Goal: Information Seeking & Learning: Learn about a topic

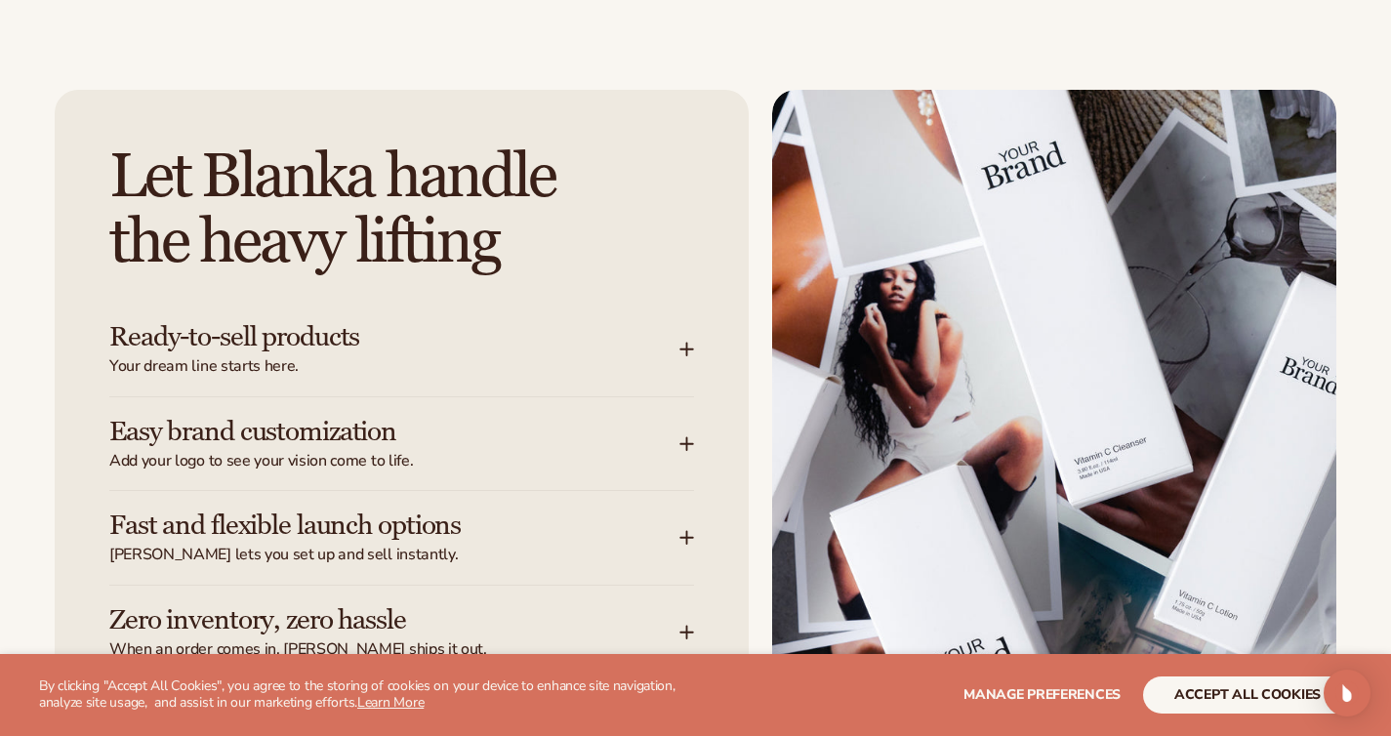
scroll to position [2332, 0]
click at [693, 346] on icon at bounding box center [687, 349] width 16 height 16
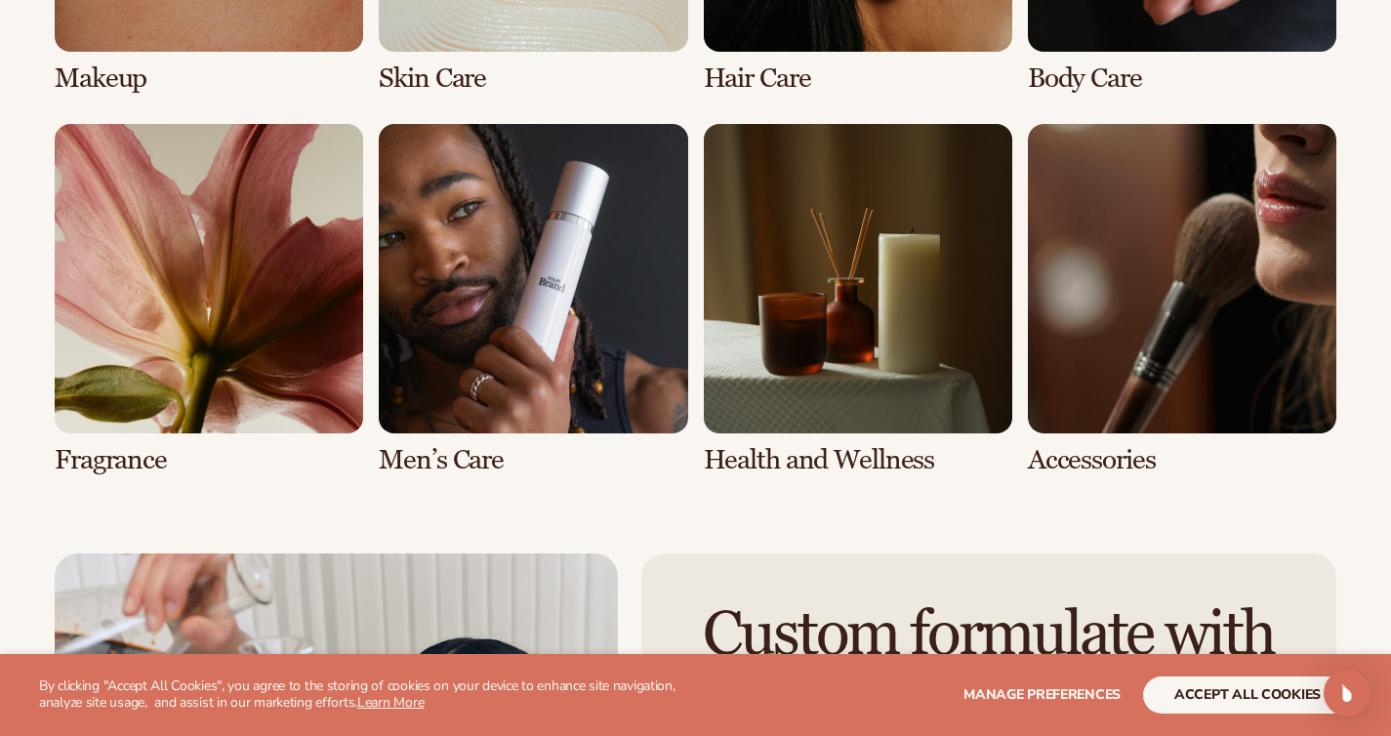
scroll to position [4189, 0]
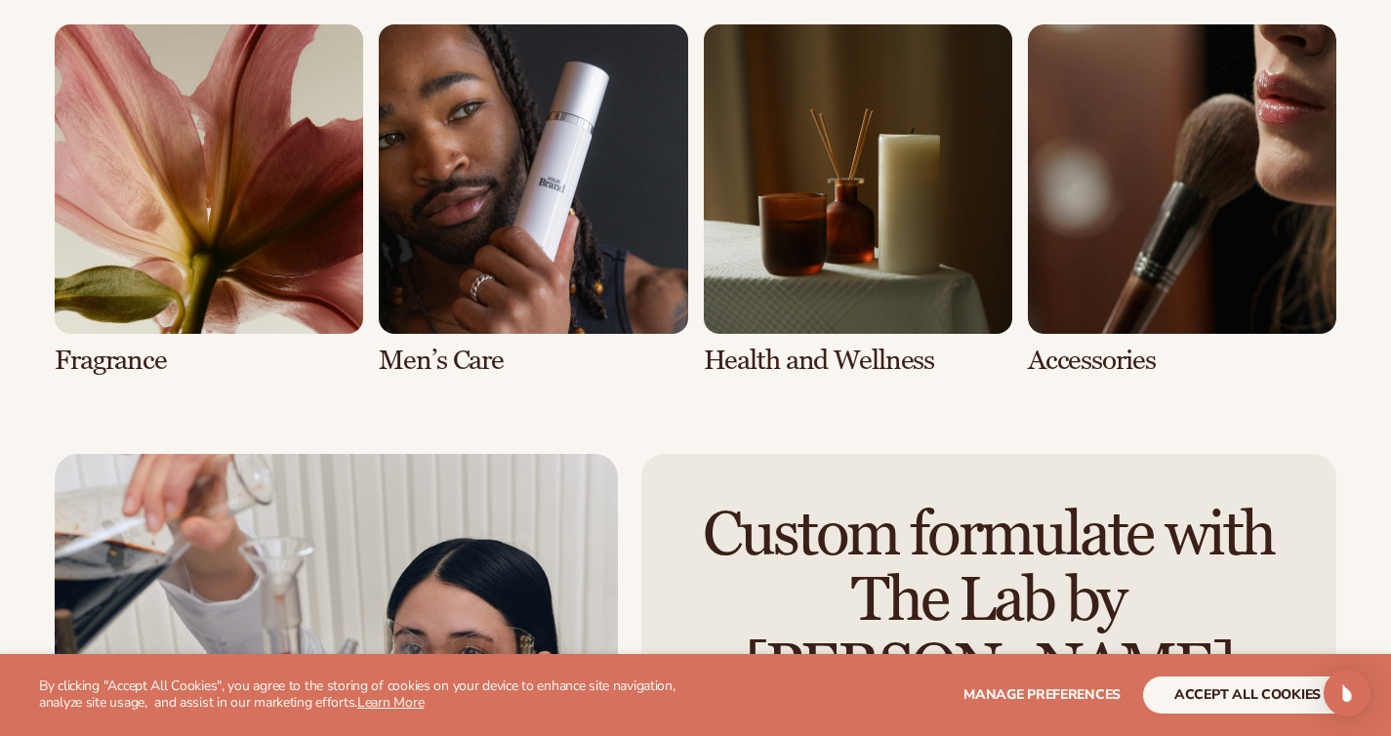
click at [880, 203] on link "7 / 8" at bounding box center [858, 199] width 308 height 350
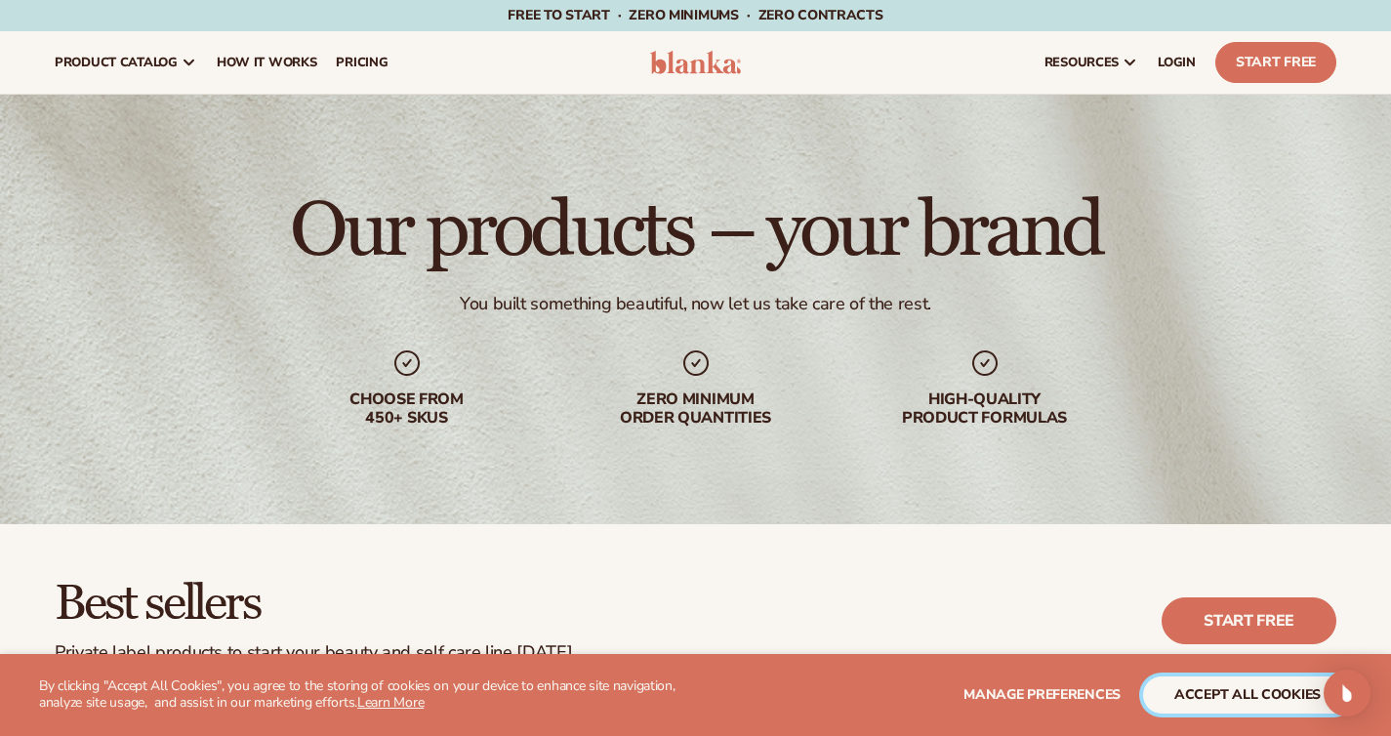
click at [1224, 696] on button "accept all cookies" at bounding box center [1247, 694] width 209 height 37
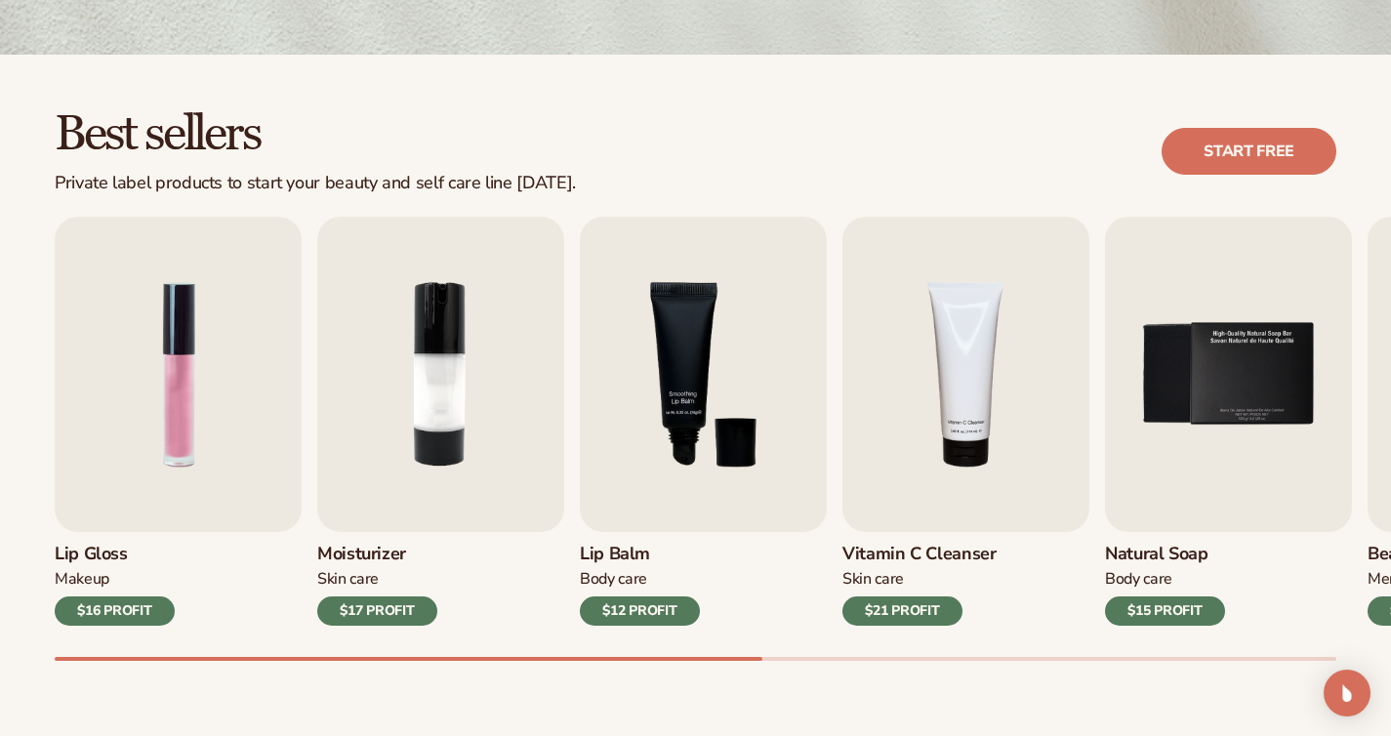
scroll to position [656, 0]
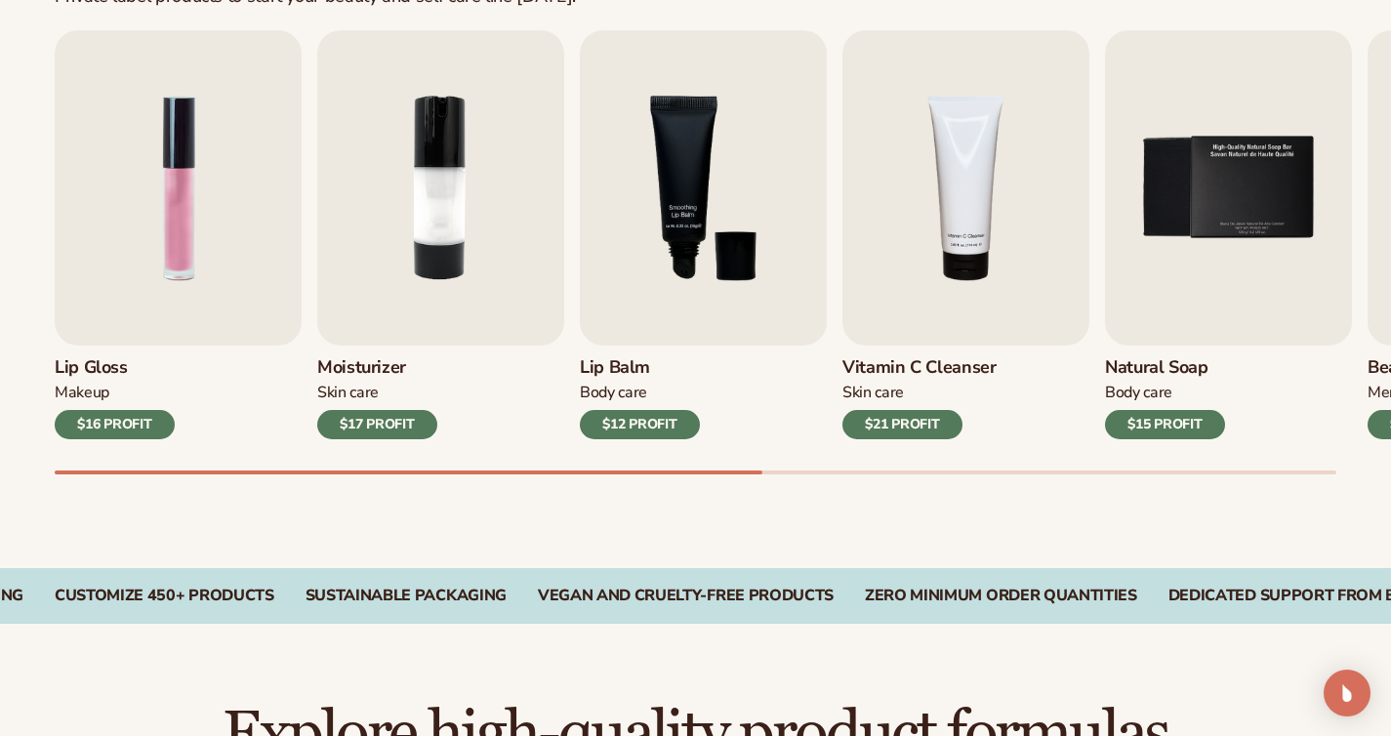
drag, startPoint x: 738, startPoint y: 483, endPoint x: 848, endPoint y: 481, distance: 110.3
click at [849, 474] on div "Lip Gloss Makeup $16 PROFIT Moisturizer Skin Care $17 PROFIT Lip Balm Body Care…" at bounding box center [723, 252] width 1336 height 444
drag, startPoint x: 748, startPoint y: 482, endPoint x: 972, endPoint y: 480, distance: 224.5
click at [939, 474] on div "Lip Gloss Makeup $16 PROFIT Moisturizer Skin Care $17 PROFIT Lip Balm Body Care…" at bounding box center [723, 252] width 1336 height 444
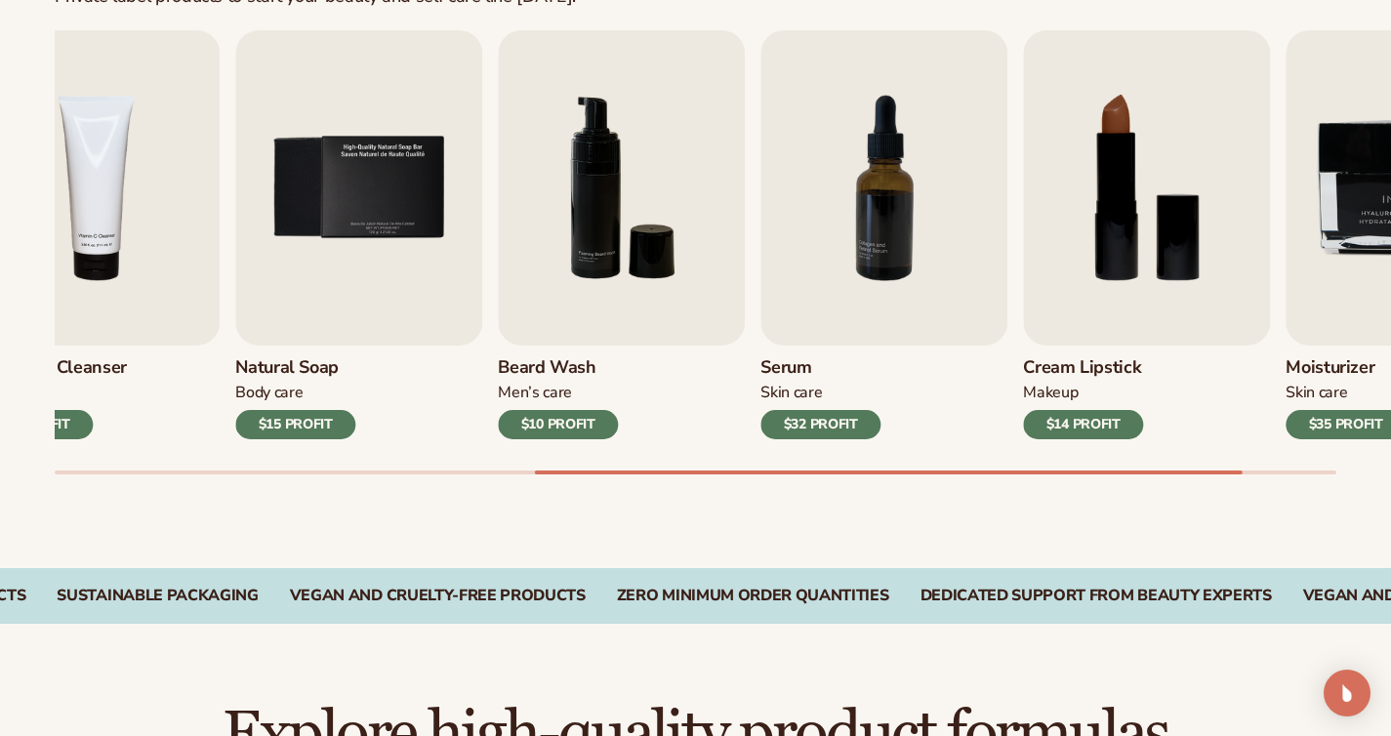
click at [102, 366] on div "Vitamin C Cleanser Skin Care $21 PROFIT" at bounding box center [96, 393] width 247 height 94
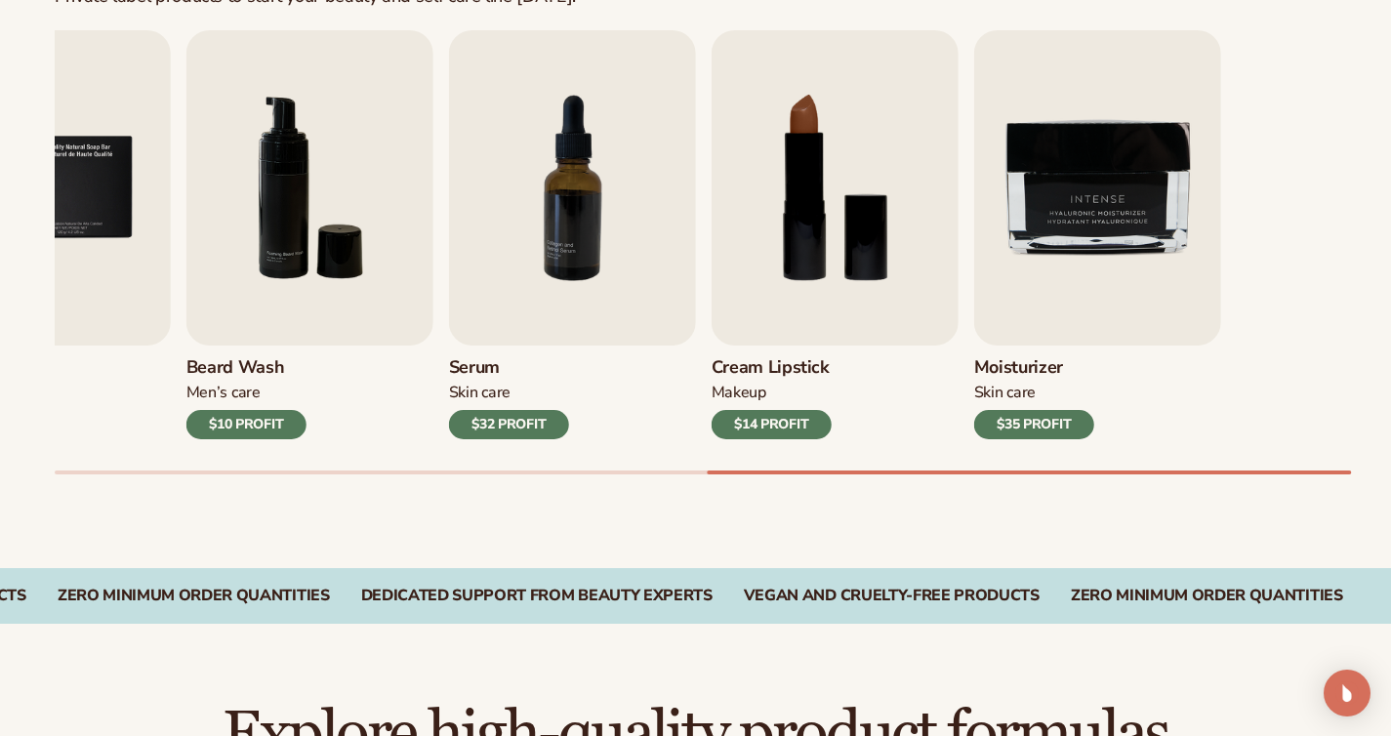
click at [488, 346] on link "Serum Skin Care $32 PROFIT" at bounding box center [572, 234] width 247 height 409
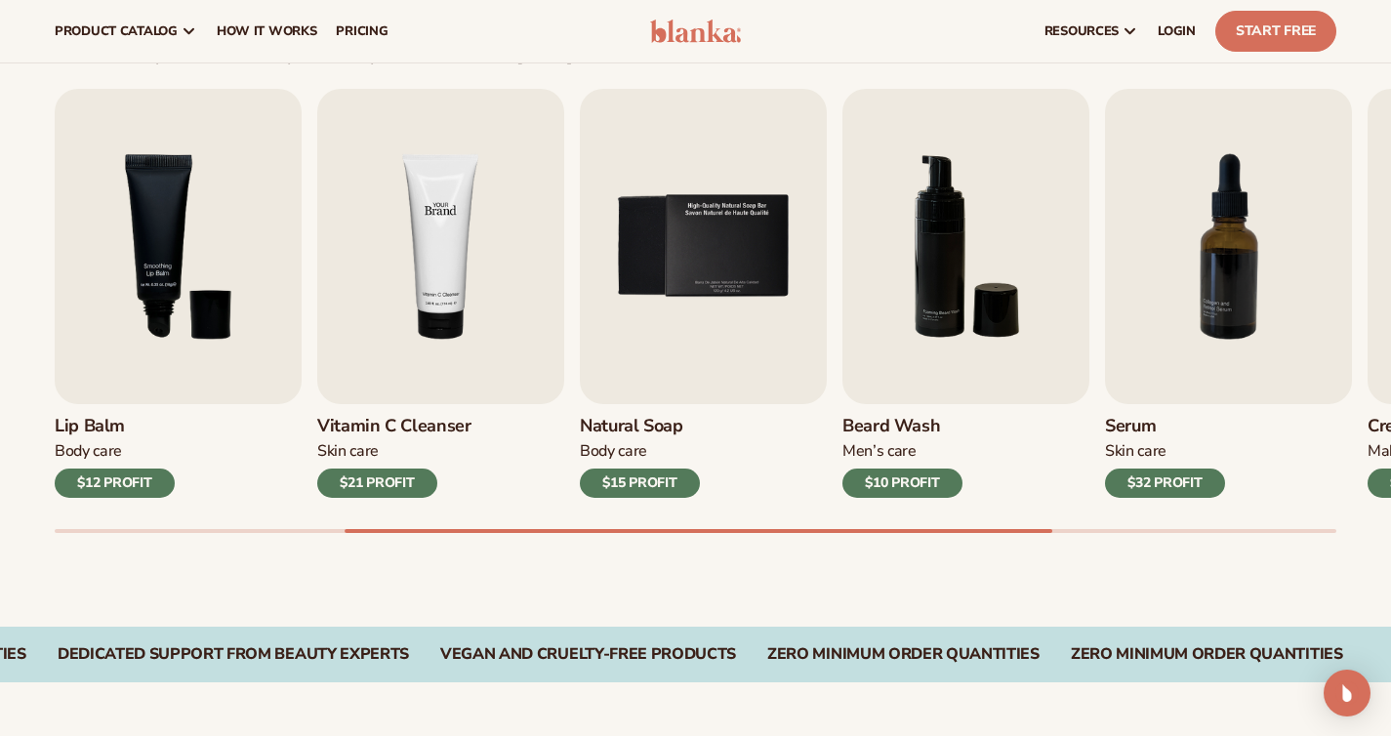
scroll to position [0, 0]
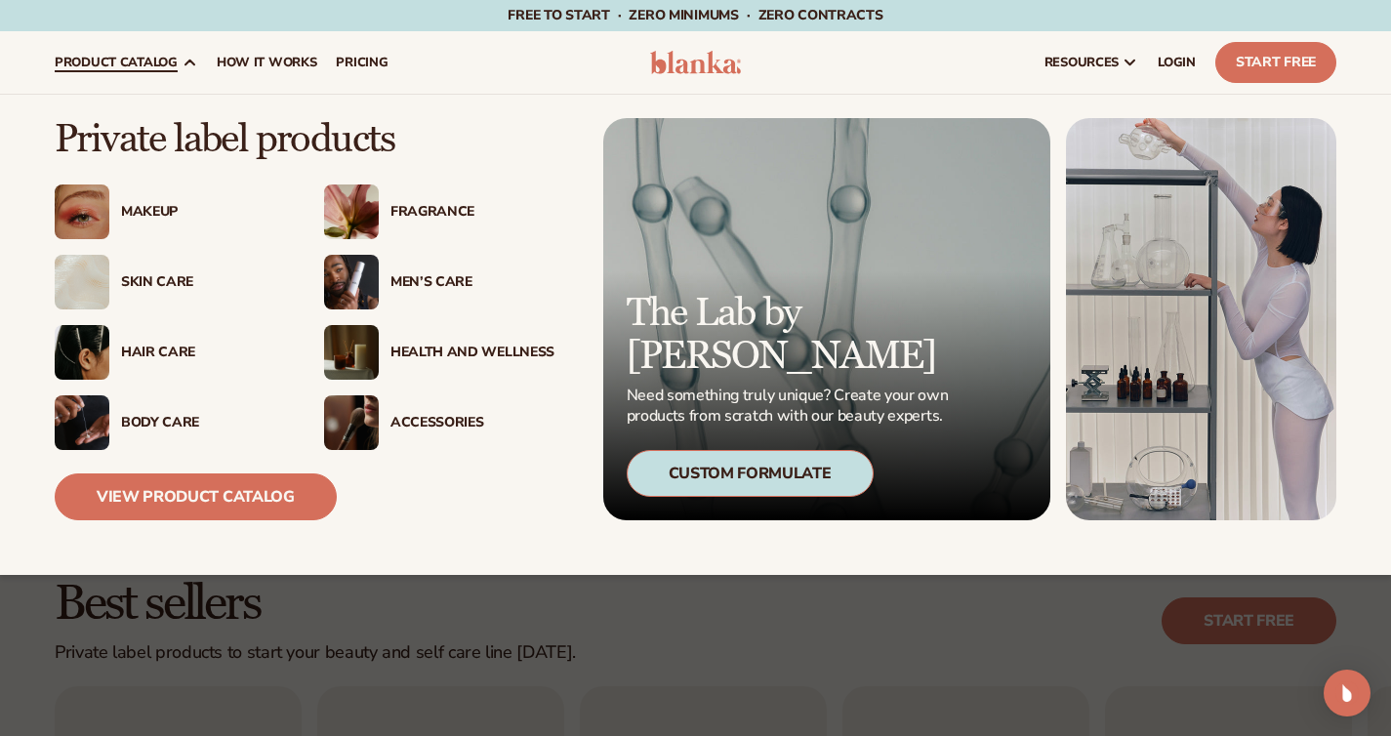
click at [438, 357] on div "Health And Wellness" at bounding box center [472, 353] width 164 height 17
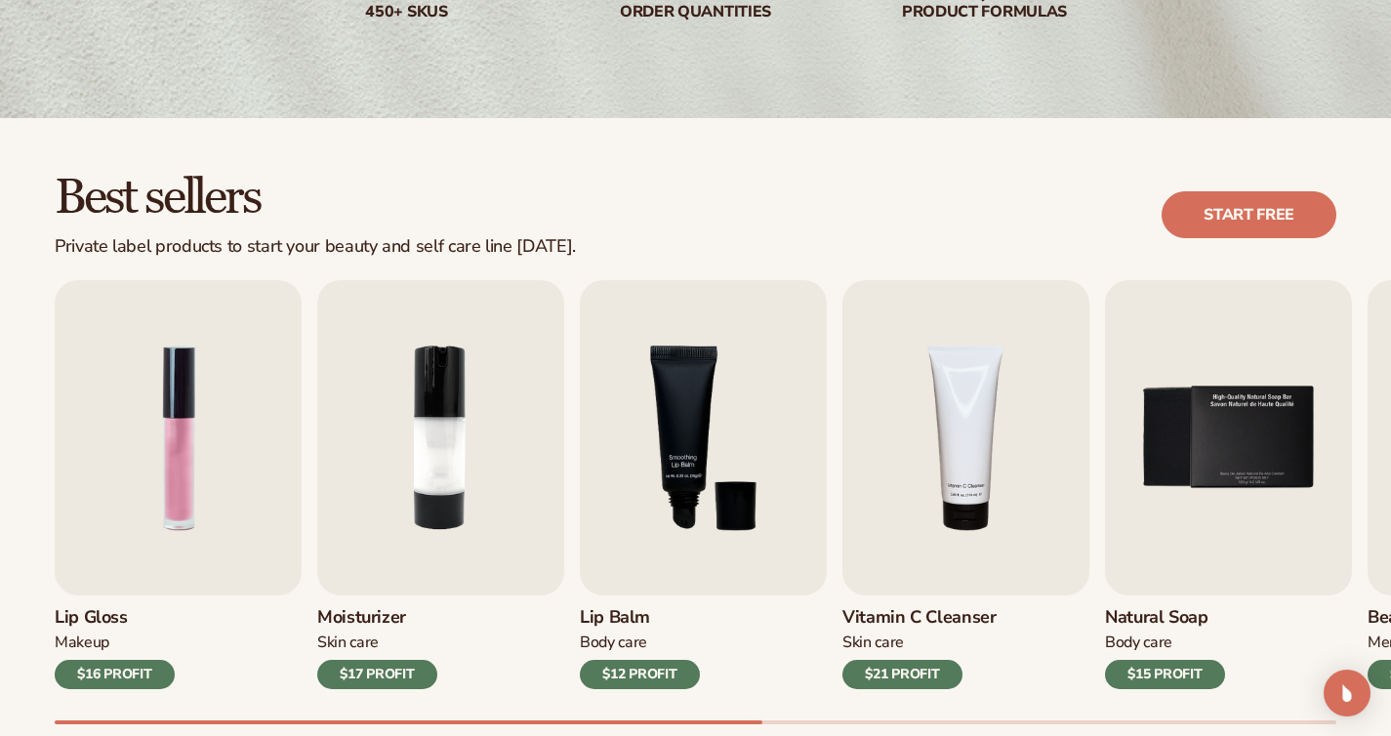
scroll to position [492, 0]
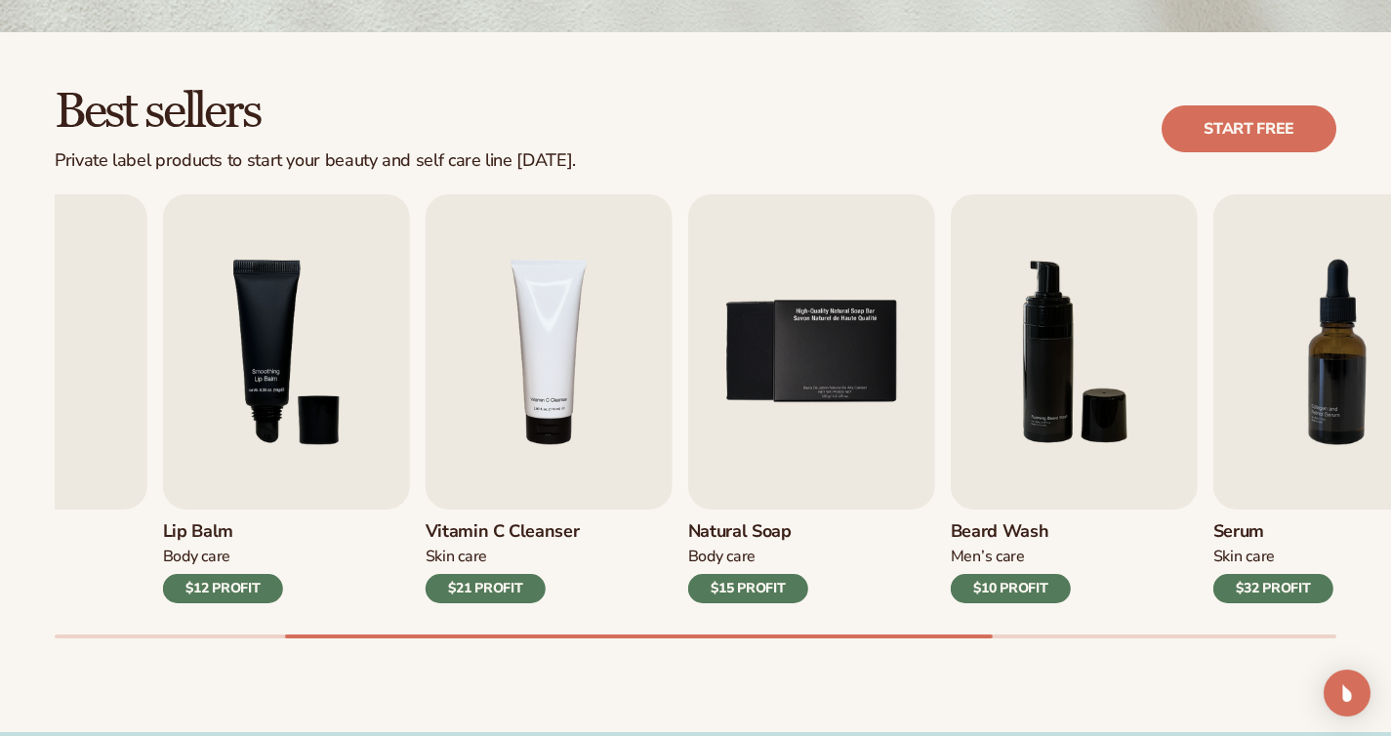
click at [426, 474] on link "Vitamin C Cleanser Skin Care $21 PROFIT" at bounding box center [549, 398] width 247 height 409
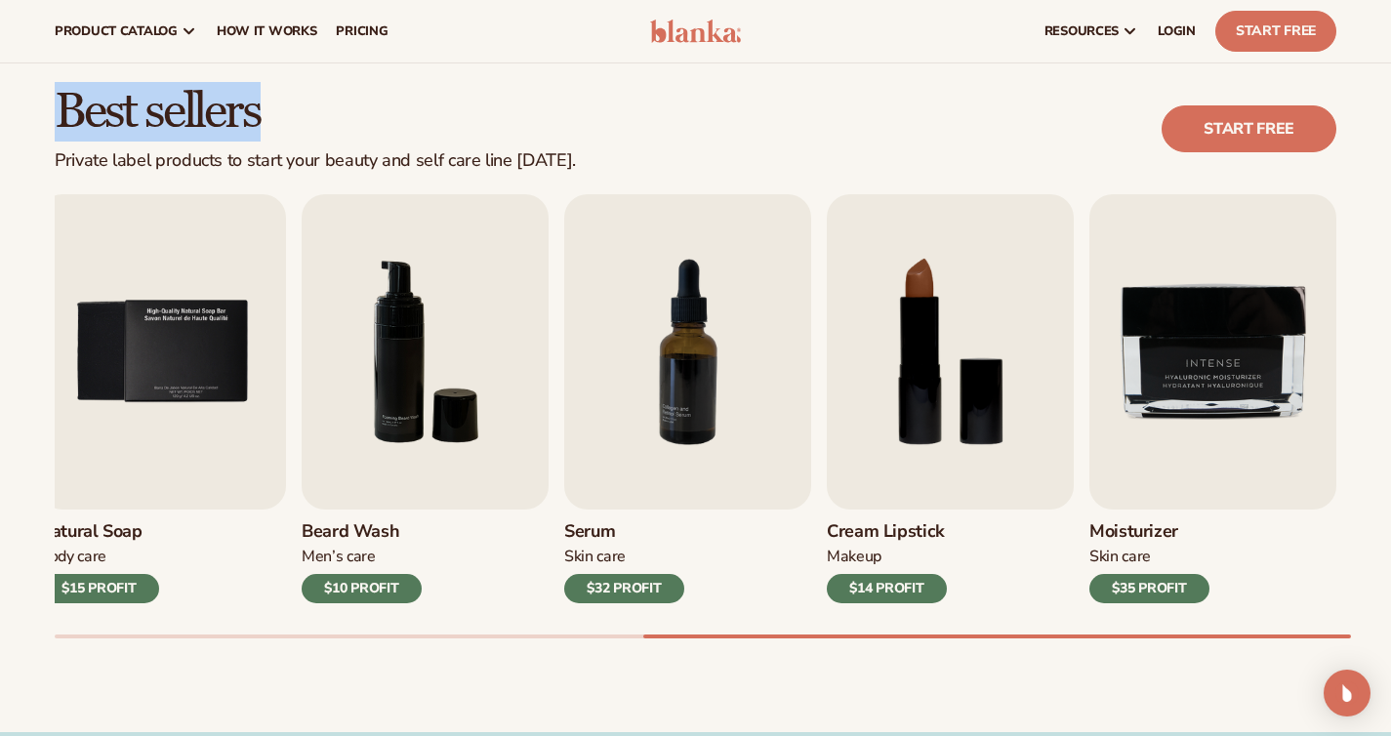
drag, startPoint x: 765, startPoint y: 150, endPoint x: 779, endPoint y: 9, distance: 142.2
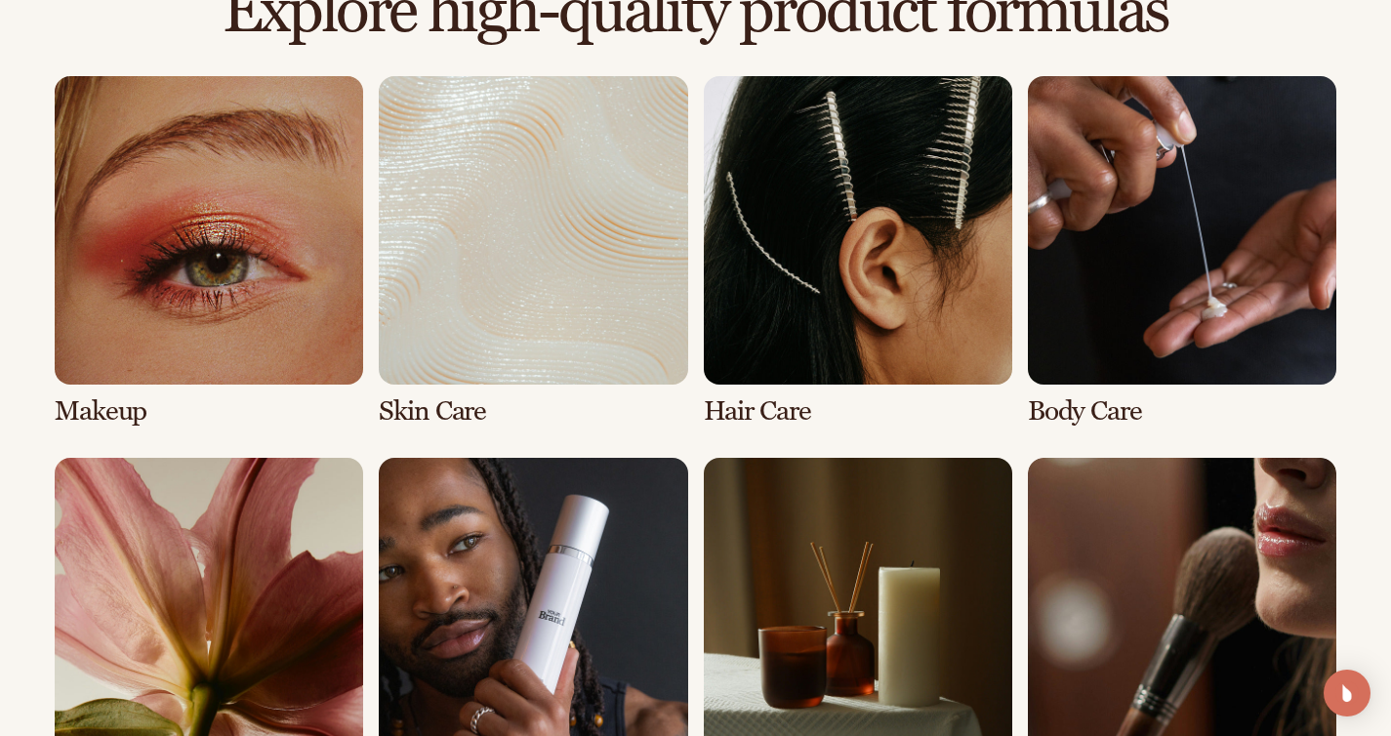
scroll to position [2165, 0]
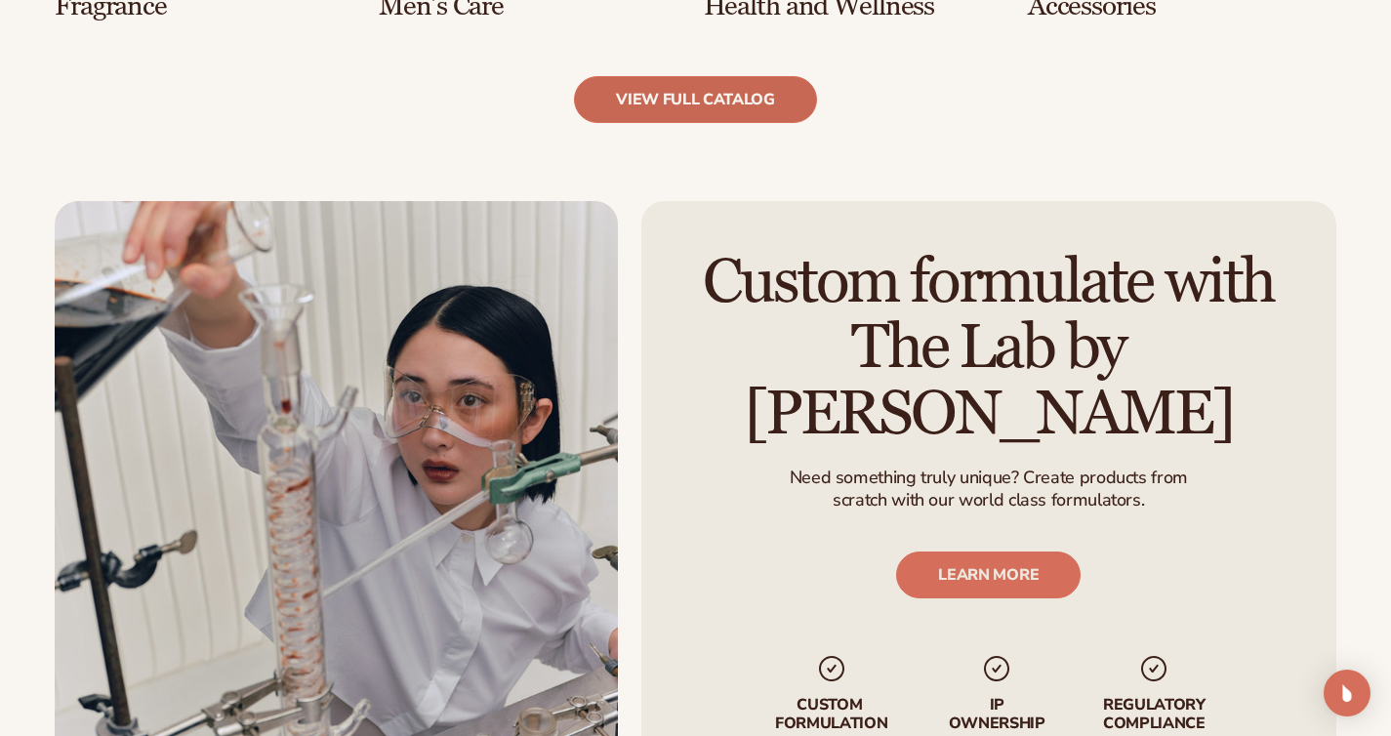
click at [672, 119] on link "view full catalog" at bounding box center [695, 99] width 243 height 47
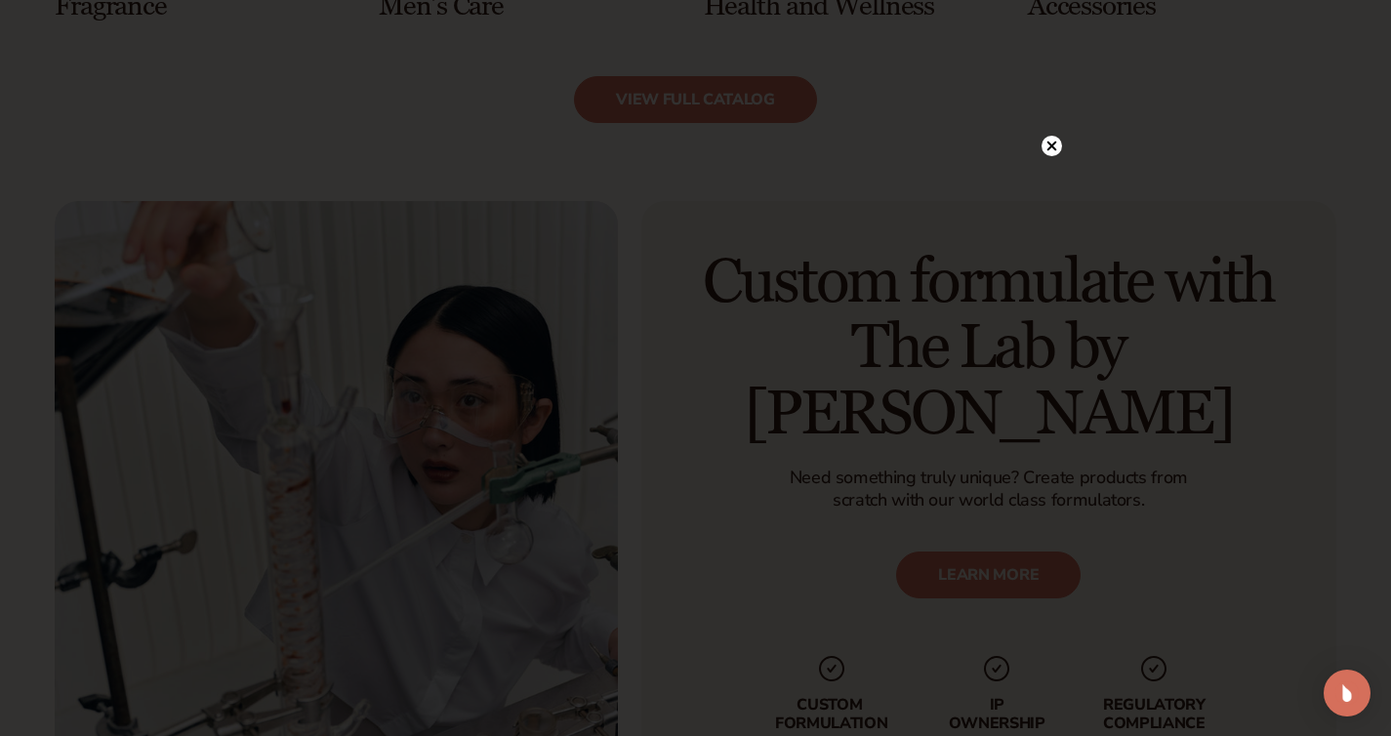
click at [1056, 150] on circle at bounding box center [1051, 146] width 20 height 20
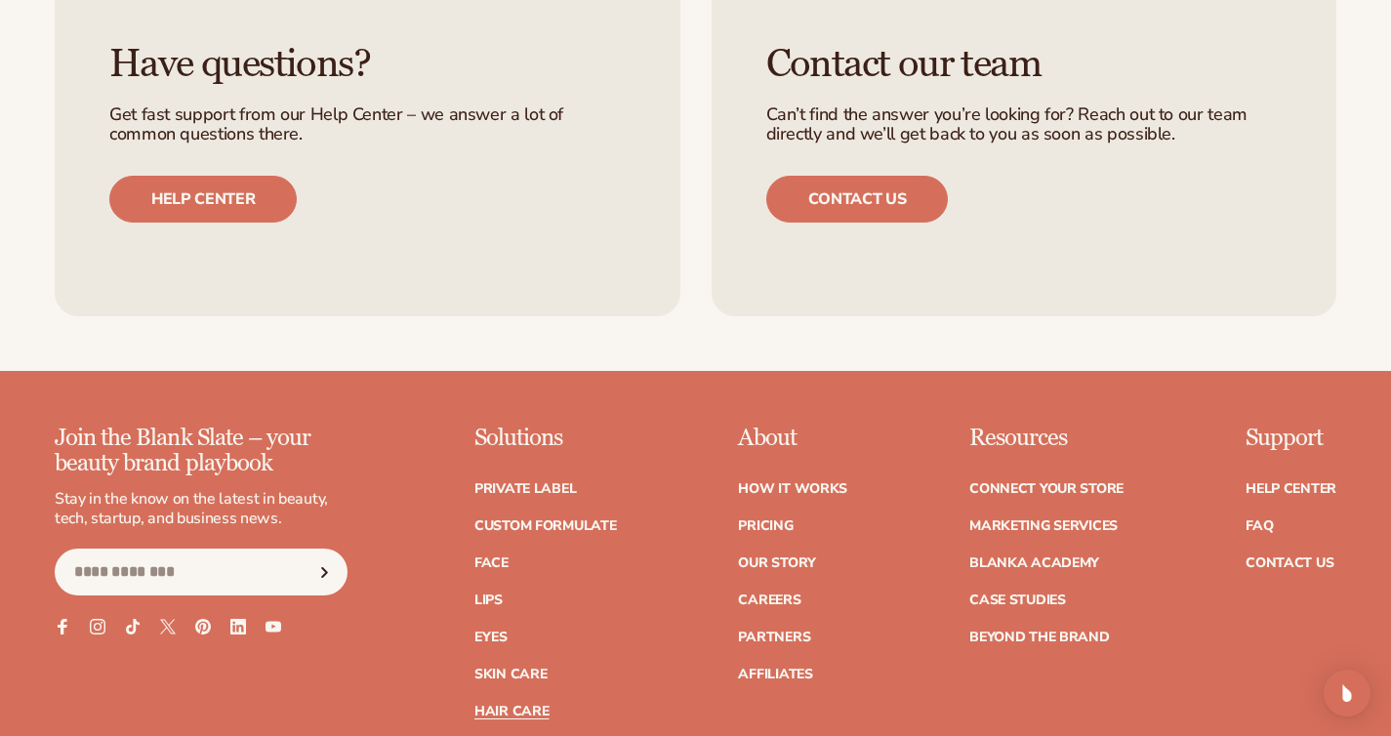
scroll to position [3565, 0]
